Goal: Task Accomplishment & Management: Use online tool/utility

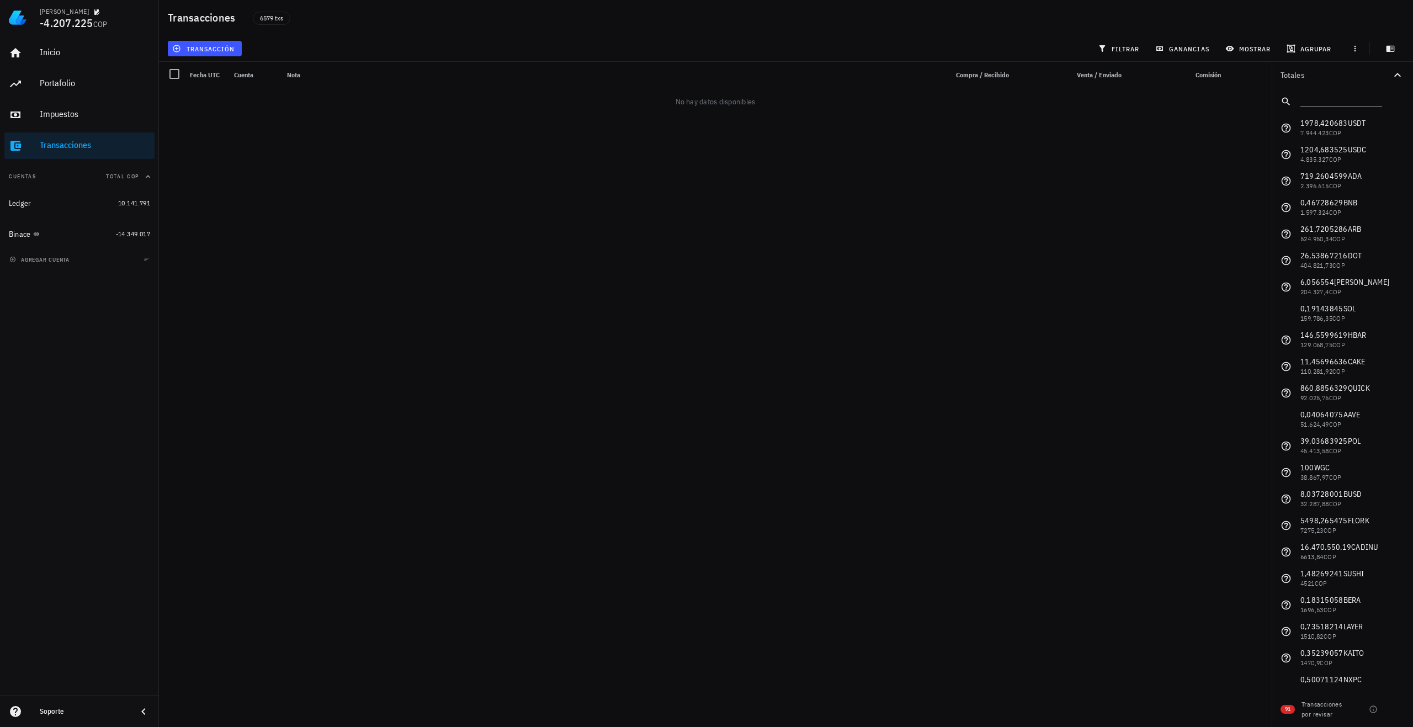
click at [283, 376] on div "[PERSON_NAME] -4.207.225 COP Inicio [GEOGRAPHIC_DATA] Impuestos [GEOGRAPHIC_DAT…" at bounding box center [706, 363] width 1413 height 727
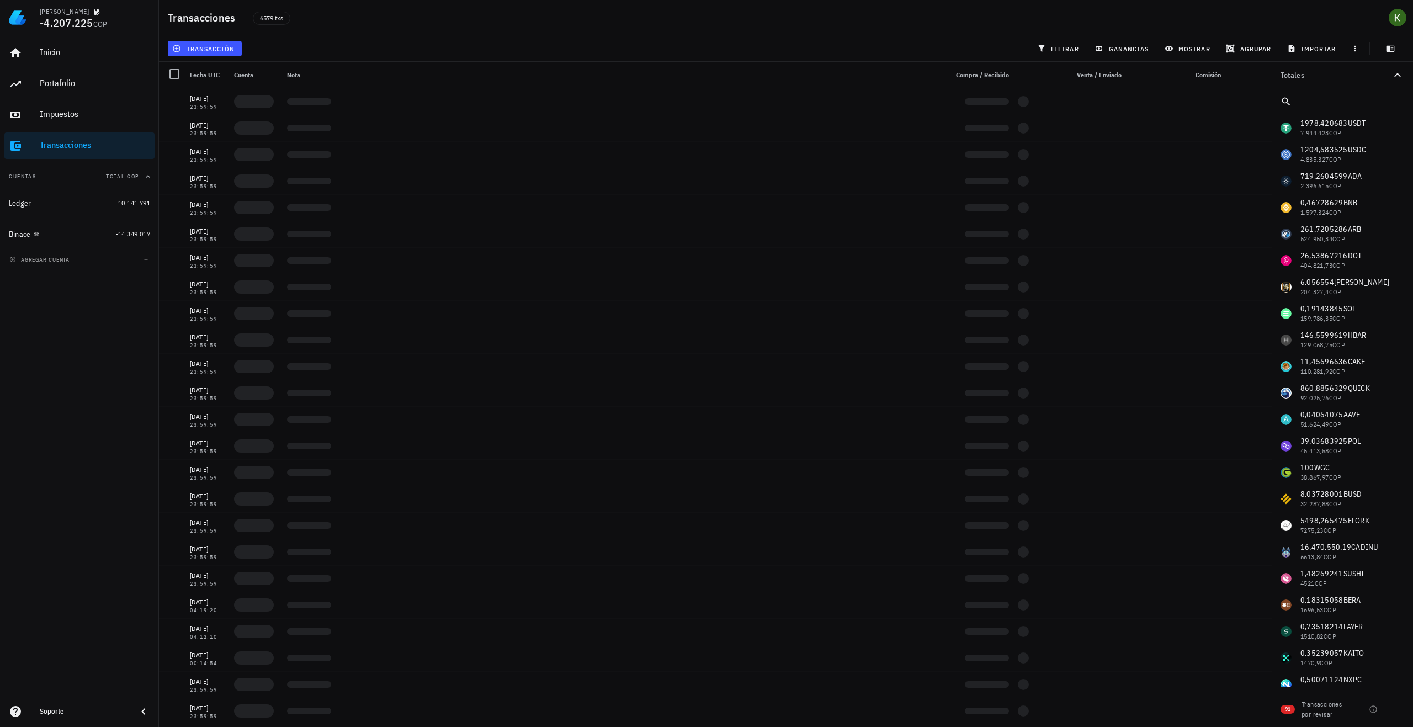
click at [78, 262] on div "agregar cuenta" at bounding box center [79, 259] width 159 height 24
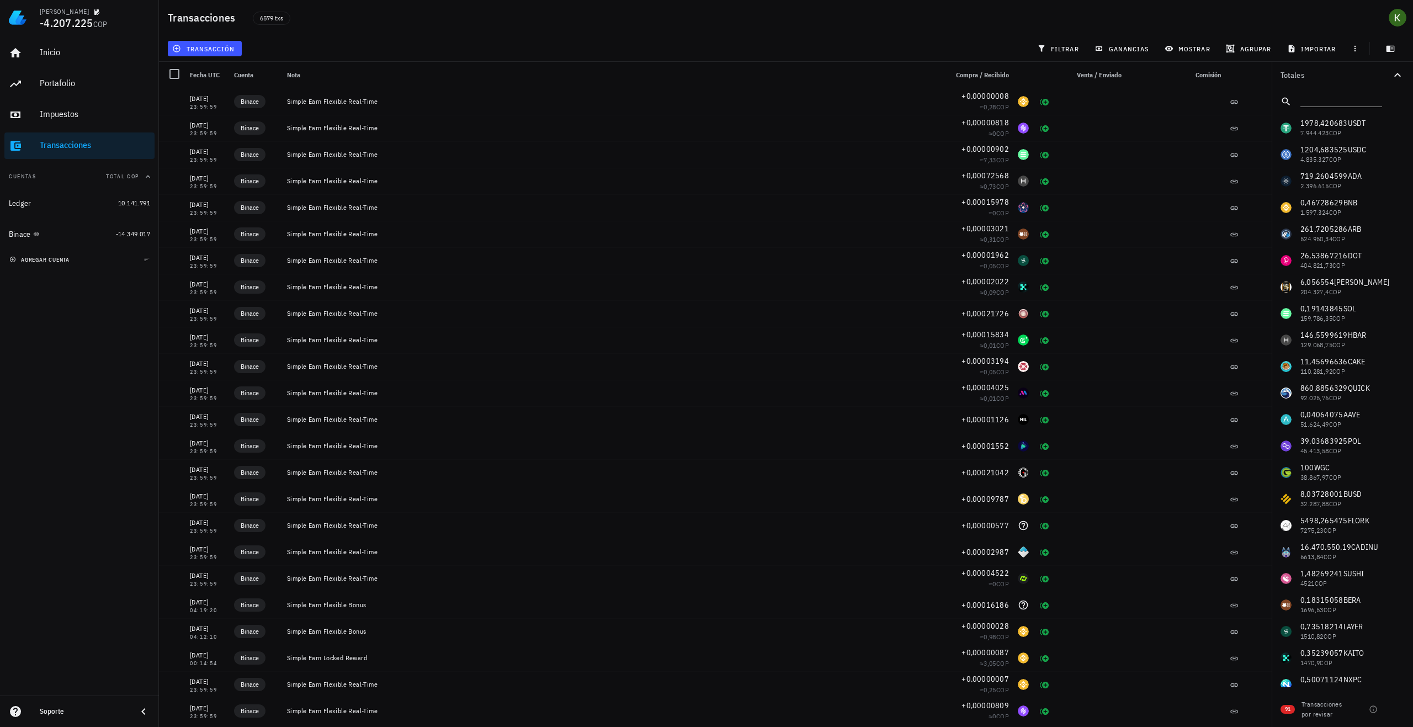
click at [17, 256] on span "agregar cuenta" at bounding box center [41, 259] width 58 height 7
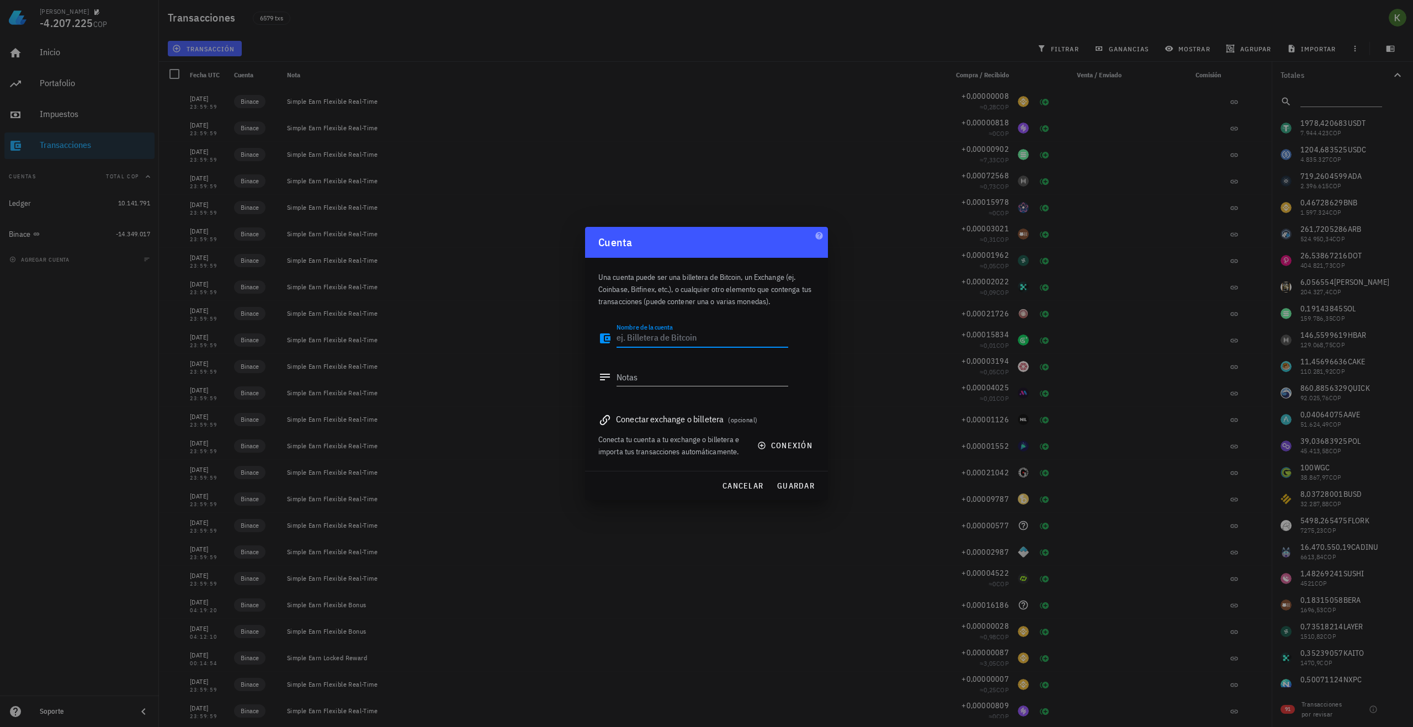
click at [665, 336] on textarea "Nombre de la cuenta" at bounding box center [703, 339] width 172 height 18
click at [757, 485] on span "cancelar" at bounding box center [742, 486] width 41 height 10
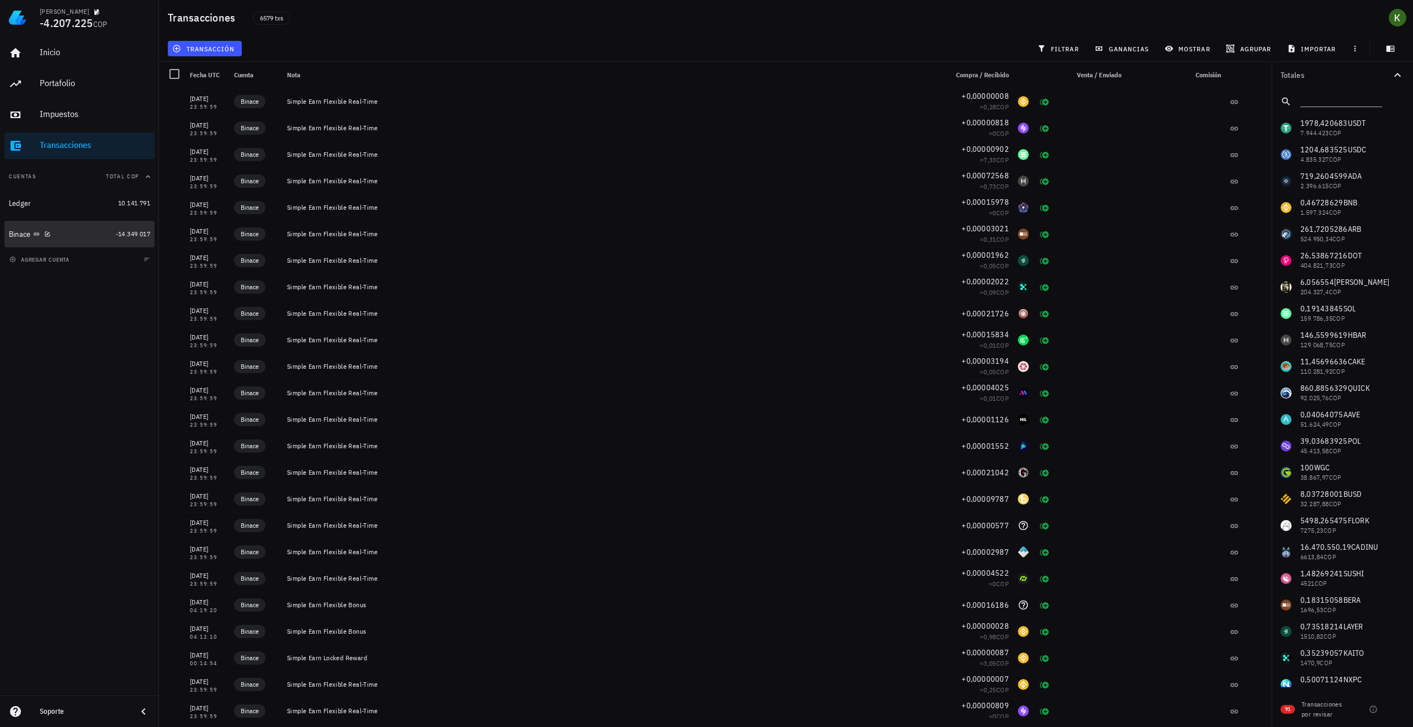
click at [60, 232] on div "Binace" at bounding box center [60, 234] width 103 height 10
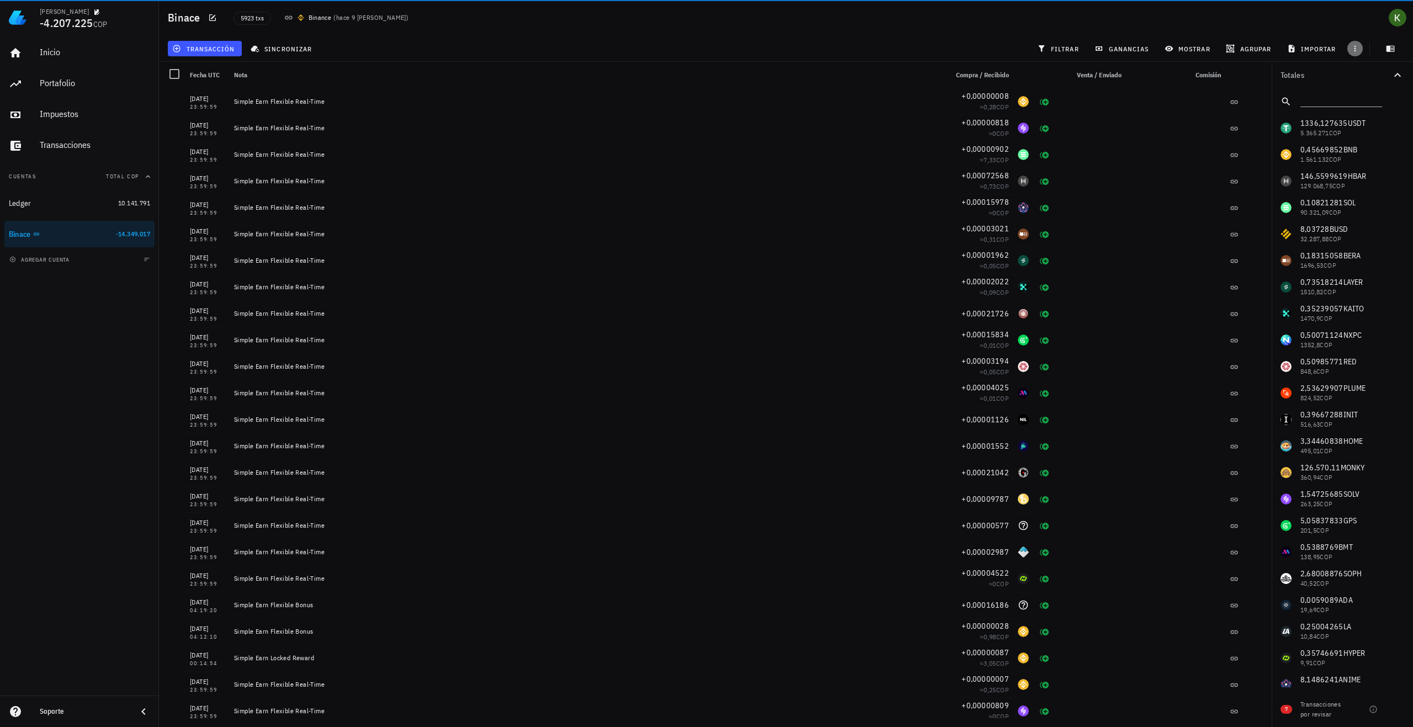
click at [1354, 44] on icon "button" at bounding box center [1355, 48] width 9 height 9
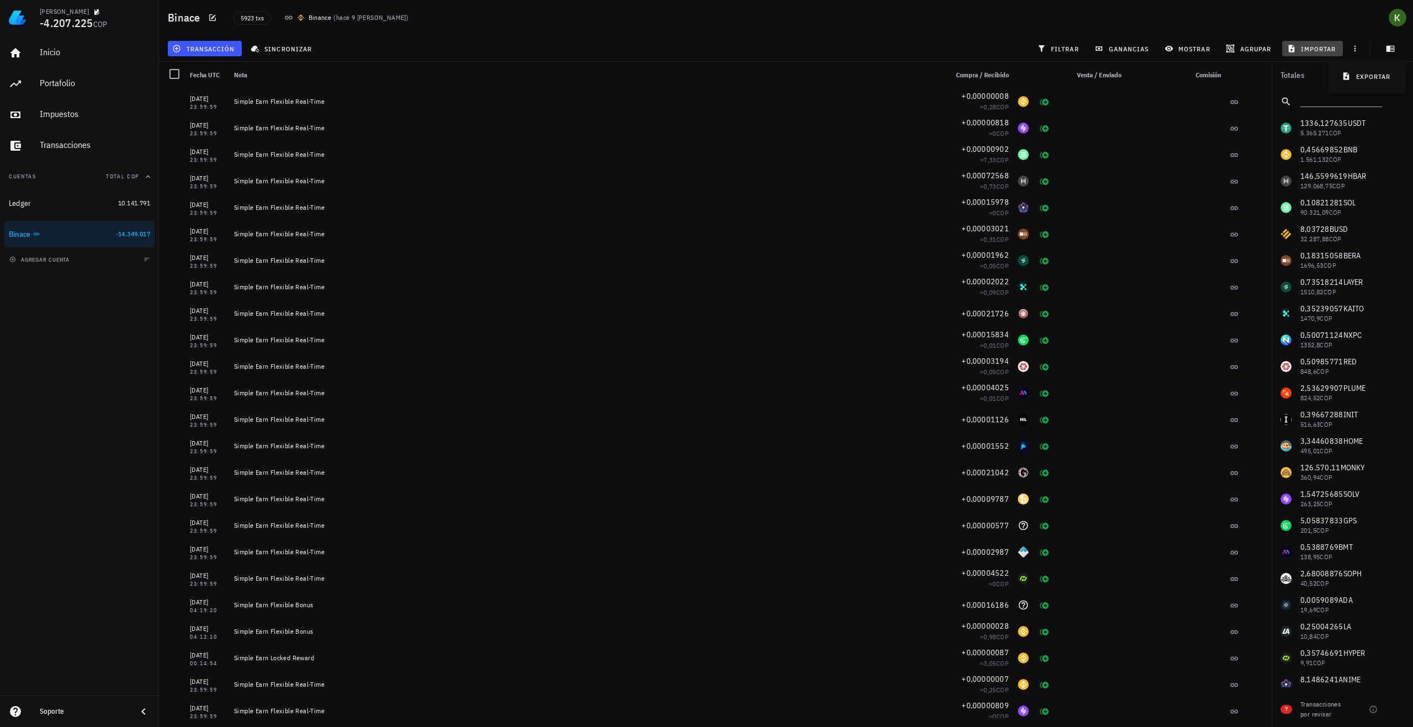
click at [1310, 44] on span "importar" at bounding box center [1313, 48] width 47 height 9
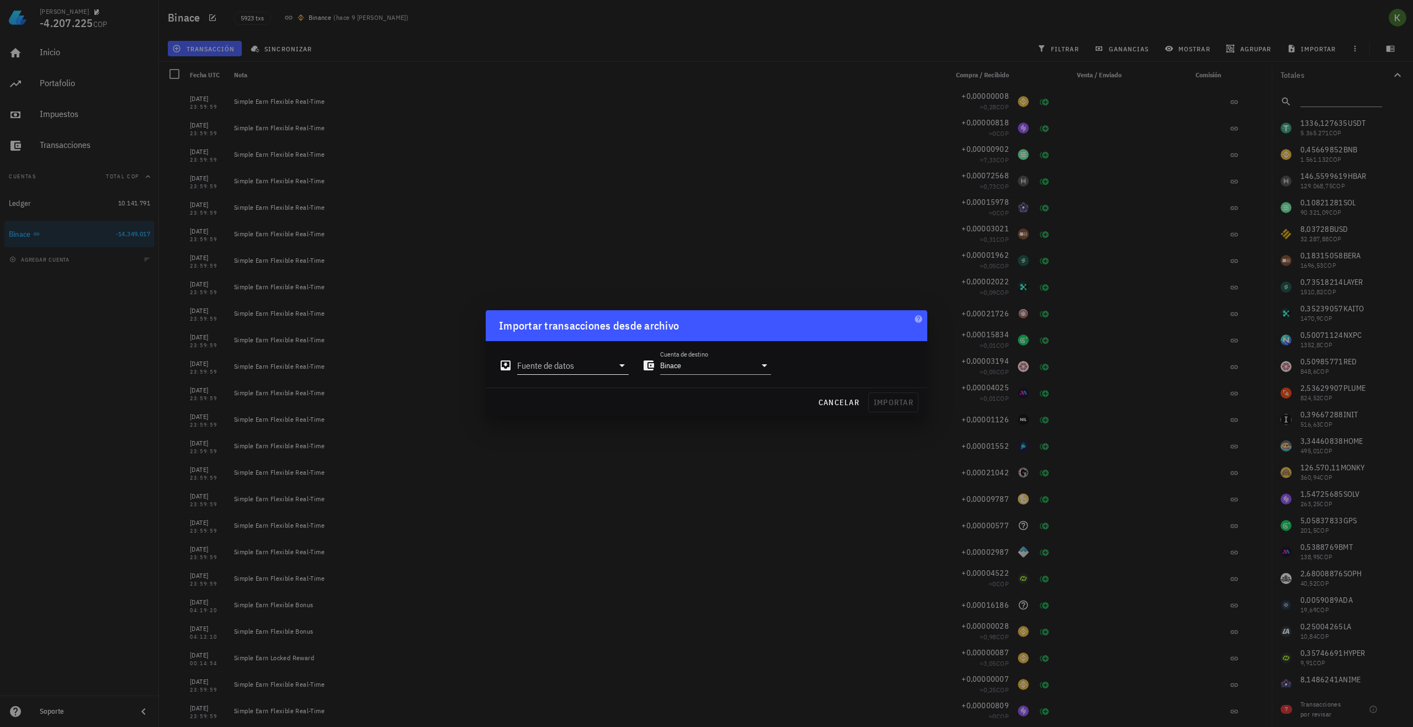
click at [620, 366] on icon at bounding box center [621, 365] width 13 height 13
click at [597, 453] on div "Binance" at bounding box center [621, 452] width 147 height 10
type input "Binance P2P"
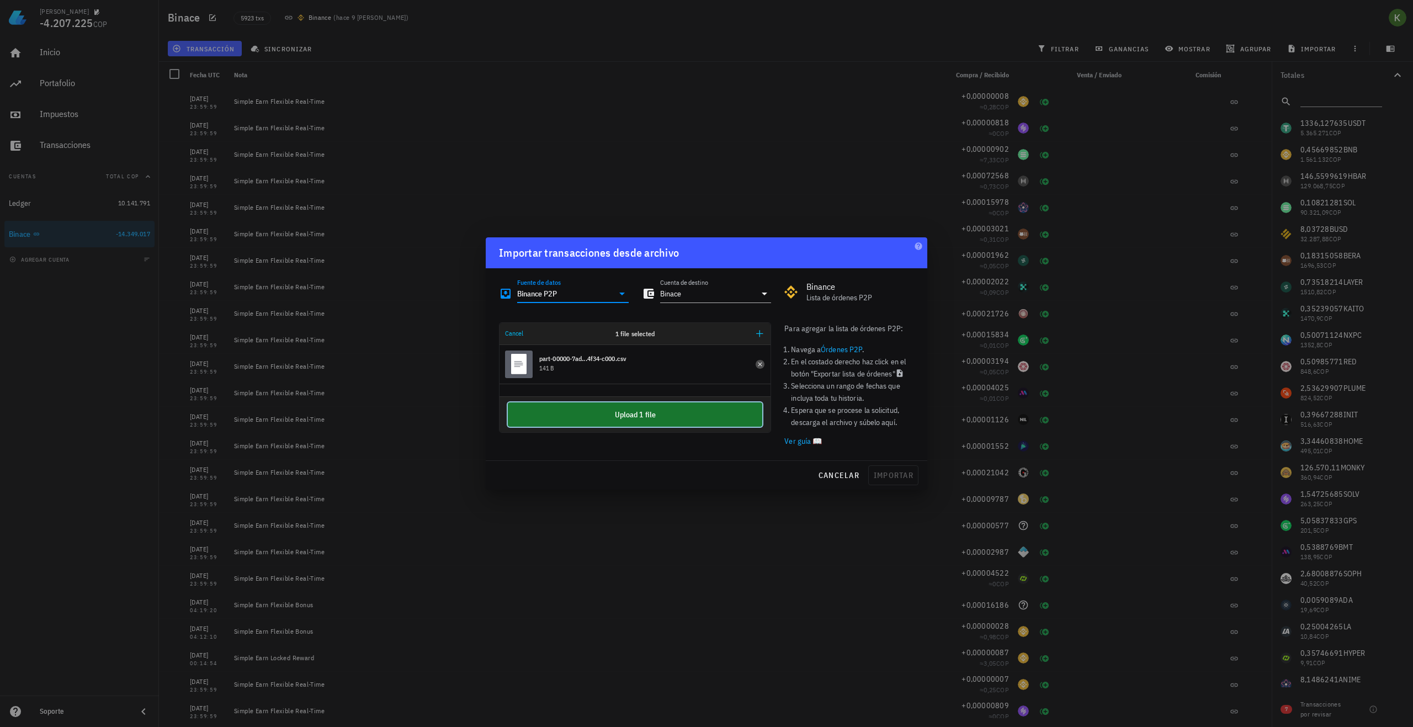
click at [668, 415] on button "Upload 1 file" at bounding box center [635, 414] width 254 height 24
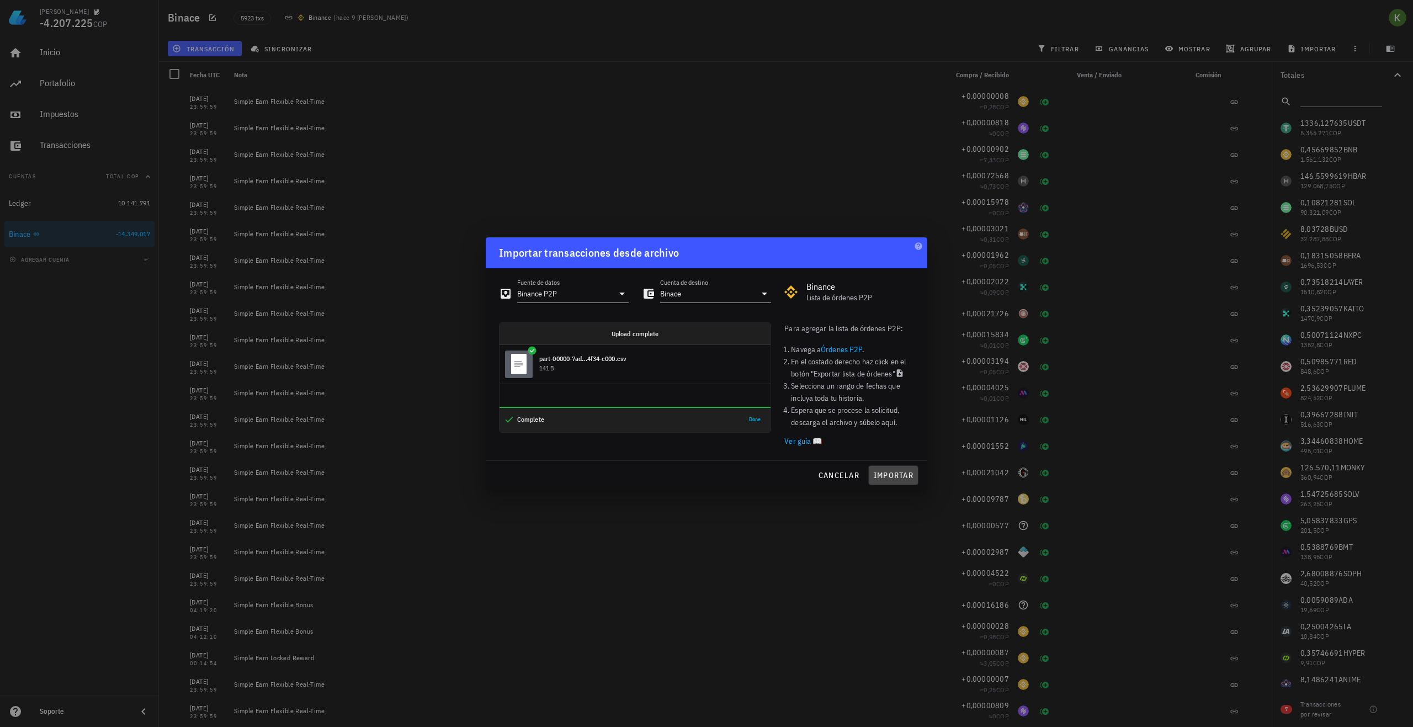
click at [887, 469] on button "importar" at bounding box center [893, 475] width 50 height 20
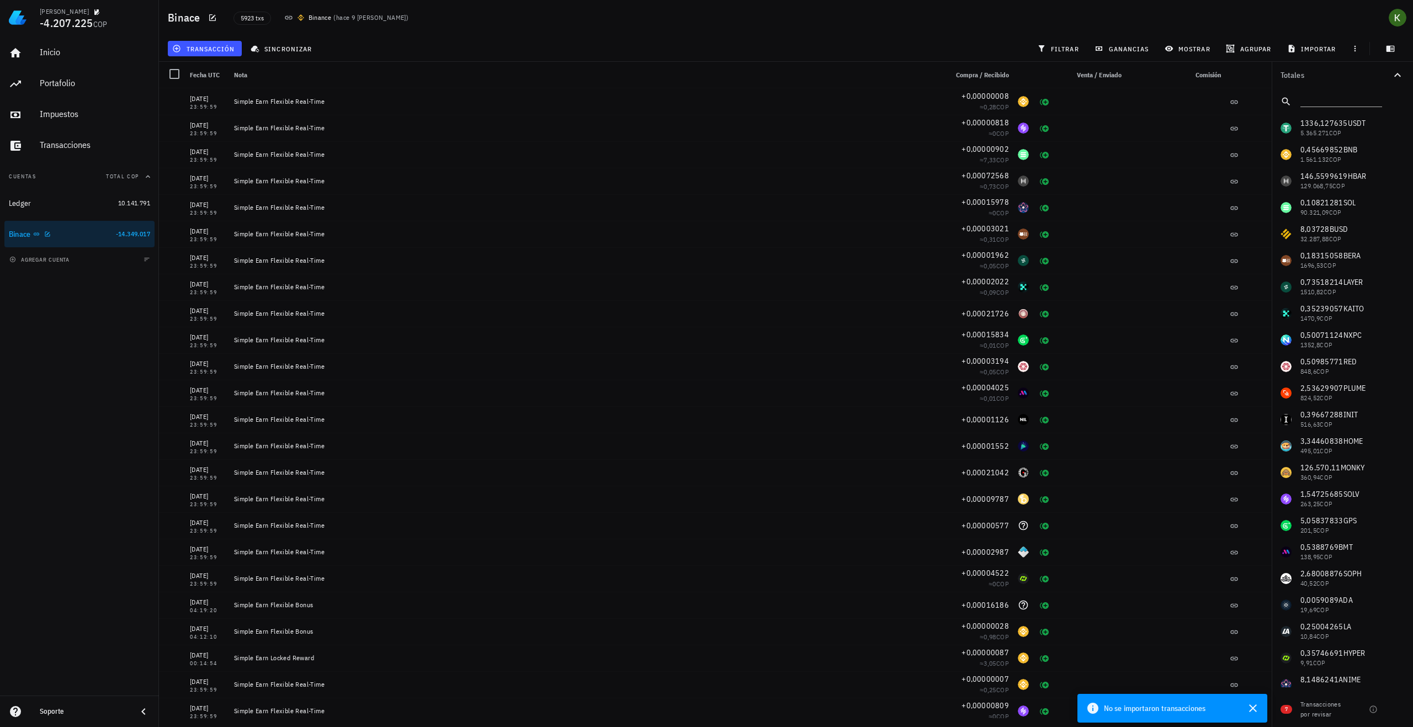
click at [83, 233] on div "Binace" at bounding box center [60, 234] width 103 height 10
click at [89, 207] on div "Ledger" at bounding box center [61, 203] width 105 height 10
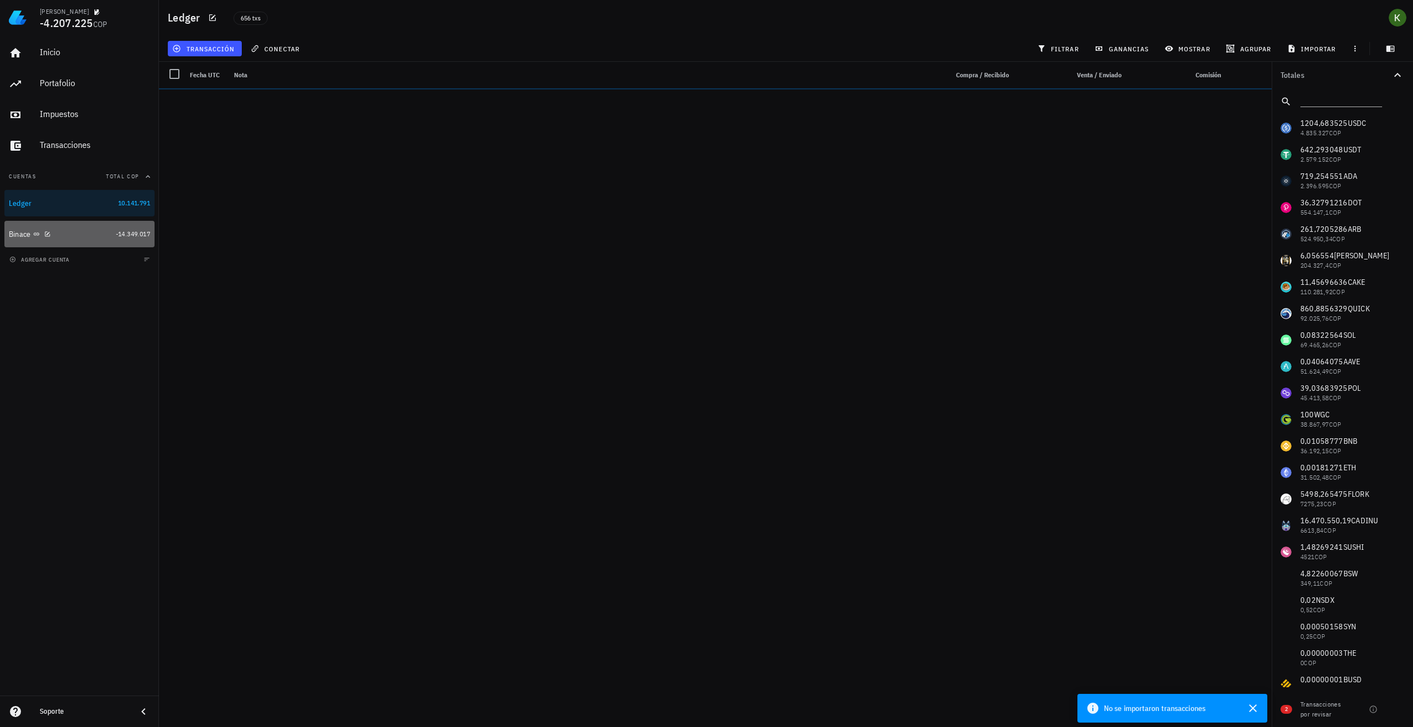
click at [86, 237] on div "Binace" at bounding box center [60, 234] width 103 height 10
